Goal: Task Accomplishment & Management: Manage account settings

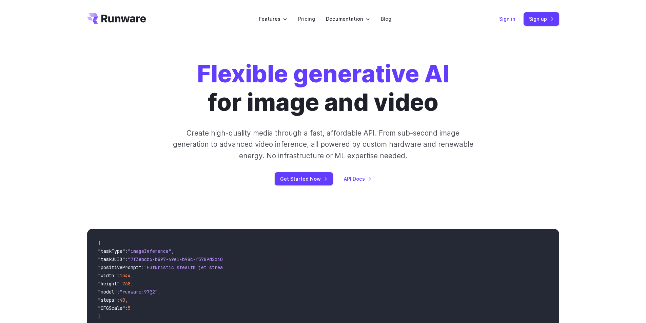
click at [505, 22] on link "Sign in" at bounding box center [507, 19] width 16 height 8
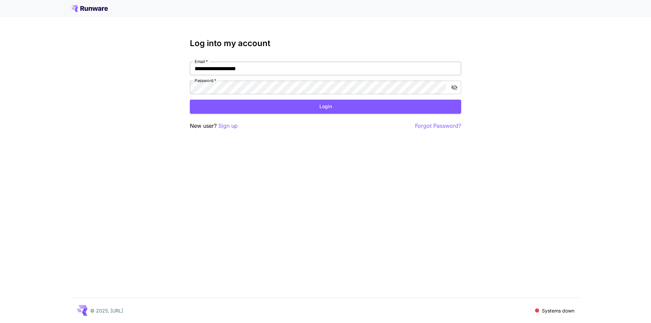
click at [312, 68] on input "**********" at bounding box center [325, 69] width 271 height 14
paste input "*"
type input "**********"
click at [335, 106] on button "Login" at bounding box center [325, 107] width 271 height 14
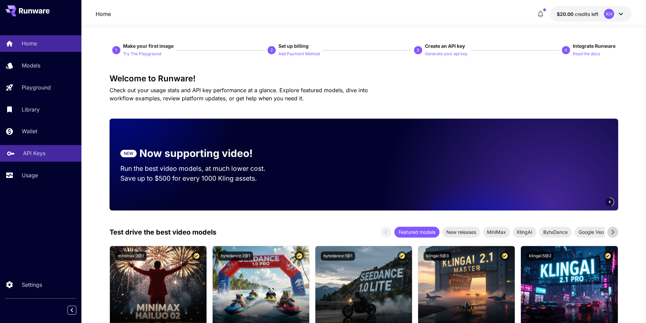
click at [30, 152] on p "API Keys" at bounding box center [34, 153] width 22 height 8
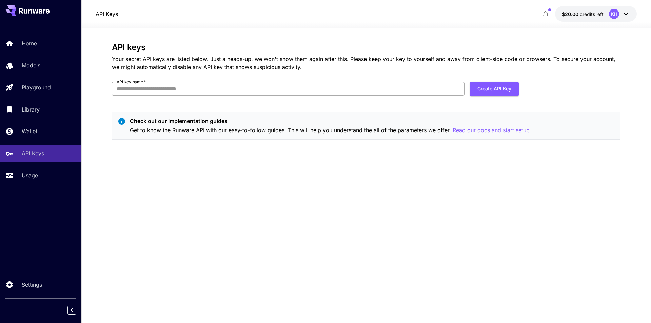
click at [291, 94] on input "API key name   *" at bounding box center [288, 89] width 353 height 14
type input "***"
click at [492, 89] on button "Create API Key" at bounding box center [494, 89] width 49 height 14
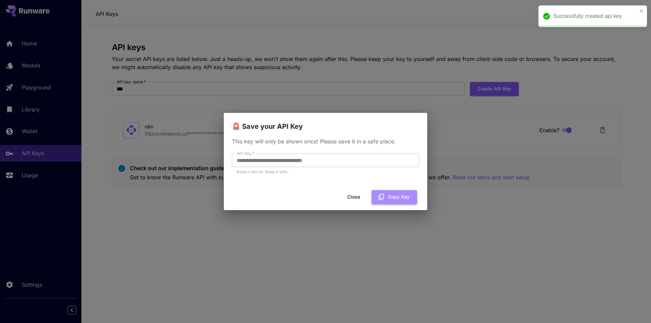
click at [392, 197] on button "Copy Key" at bounding box center [394, 197] width 45 height 14
click at [355, 197] on button "Close" at bounding box center [359, 197] width 31 height 14
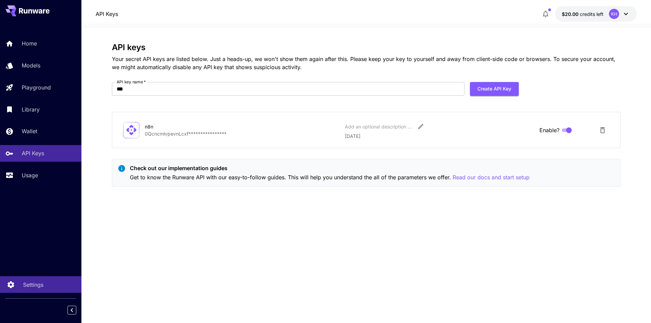
click at [32, 281] on p "Settings" at bounding box center [33, 285] width 20 height 8
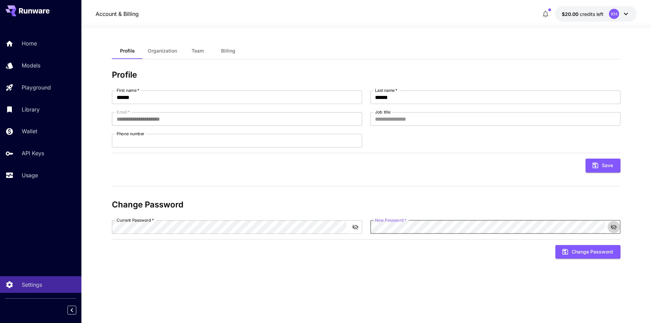
click at [613, 226] on icon "toggle password visibility" at bounding box center [614, 226] width 6 height 5
click at [577, 250] on button "Change Password" at bounding box center [587, 252] width 65 height 14
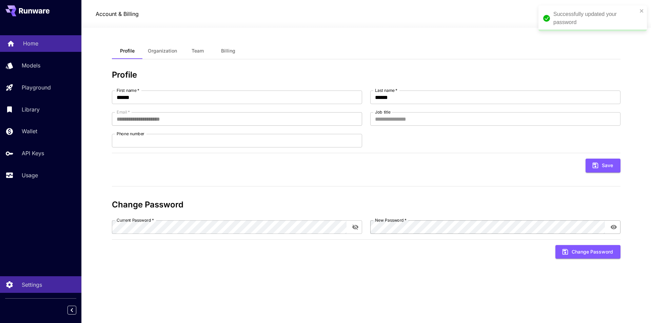
click at [42, 49] on link "Home" at bounding box center [40, 43] width 81 height 17
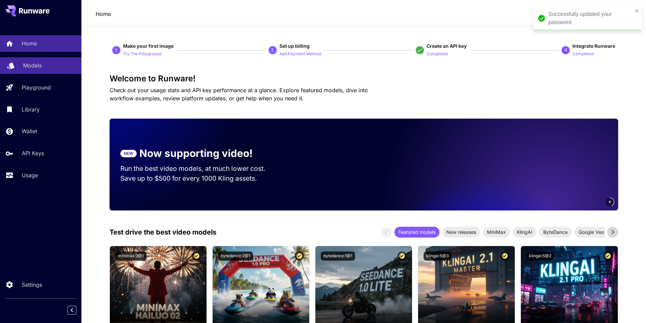
click at [34, 68] on p "Models" at bounding box center [32, 65] width 19 height 8
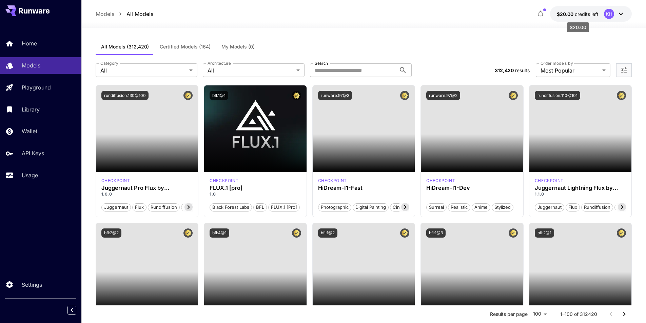
click at [591, 16] on span "credits left" at bounding box center [587, 14] width 24 height 6
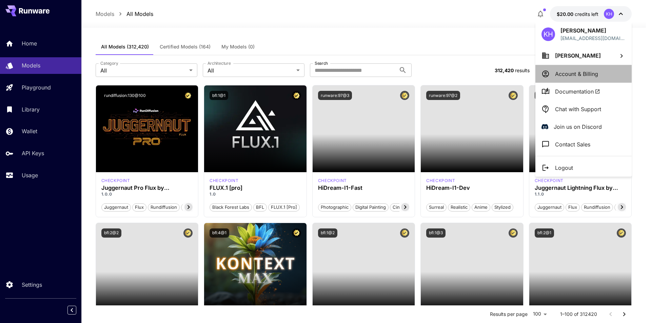
click at [581, 78] on li "Account & Billing" at bounding box center [583, 74] width 96 height 18
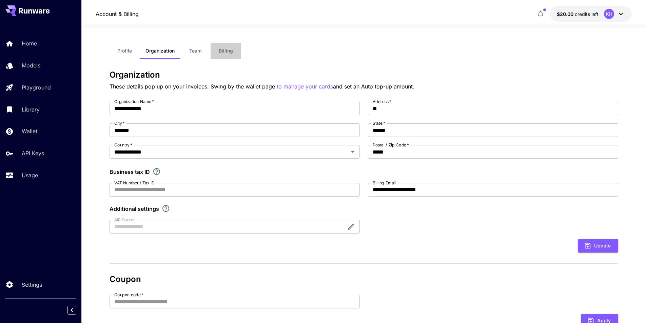
click at [225, 50] on span "Billing" at bounding box center [226, 51] width 14 height 6
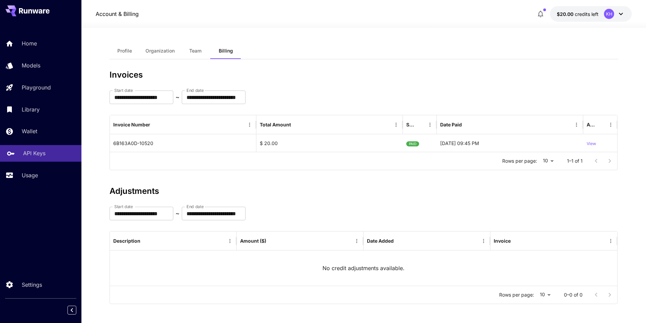
click at [32, 152] on p "API Keys" at bounding box center [34, 153] width 22 height 8
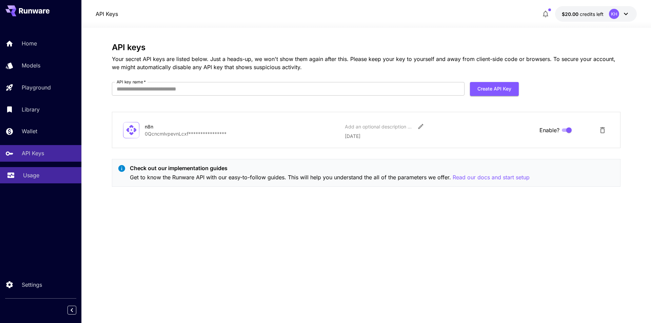
click at [31, 173] on p "Usage" at bounding box center [31, 175] width 16 height 8
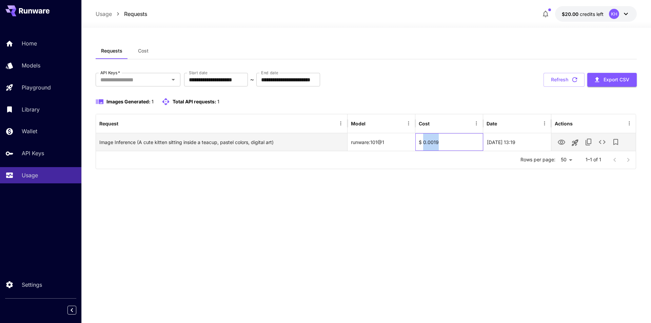
drag, startPoint x: 424, startPoint y: 141, endPoint x: 440, endPoint y: 141, distance: 15.9
click at [440, 141] on div "$ 0.0019" at bounding box center [449, 142] width 68 height 18
copy div "0.0019"
